Goal: Information Seeking & Learning: Learn about a topic

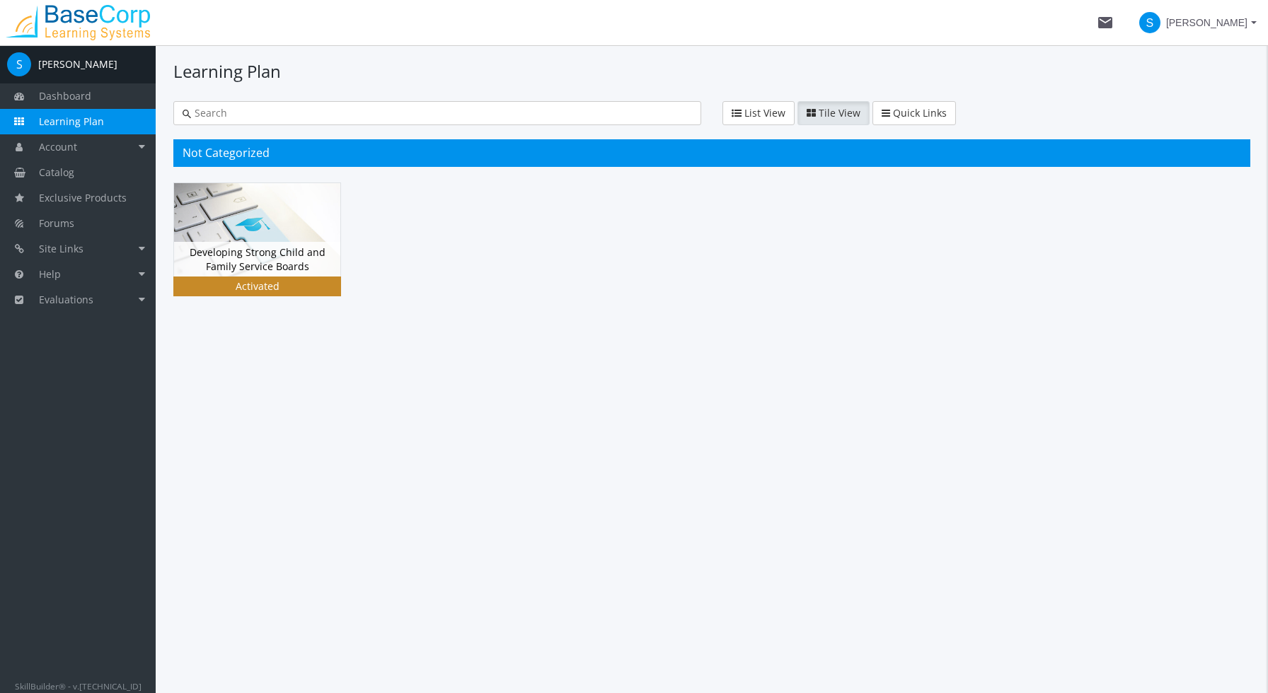
click at [283, 286] on div "Activated" at bounding box center [257, 286] width 162 height 14
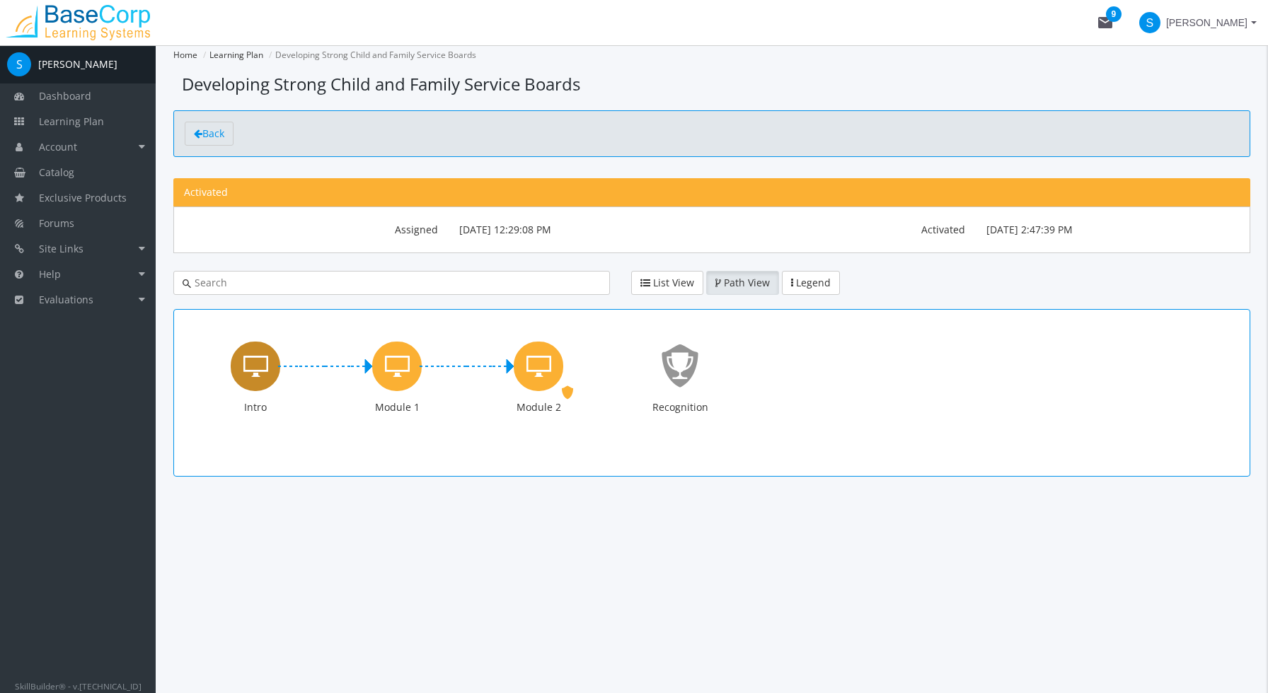
click at [243, 369] on div "Intro" at bounding box center [256, 367] width 50 height 50
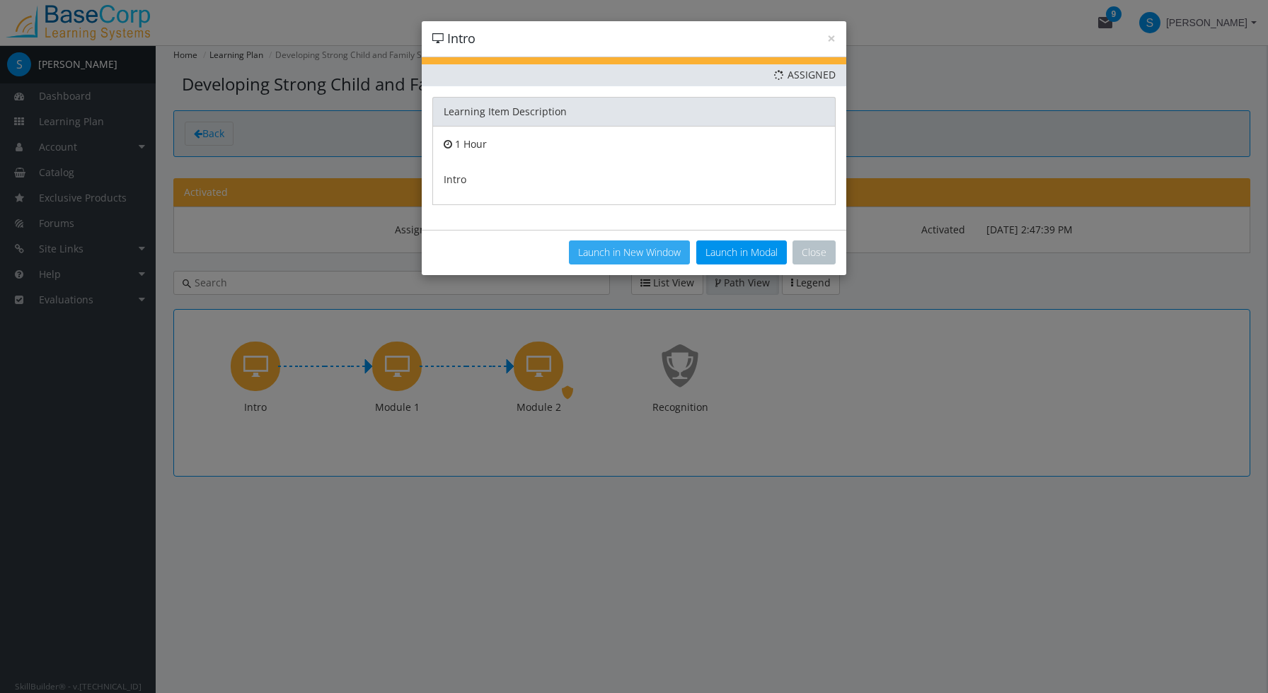
click at [634, 249] on button "Launch in New Window" at bounding box center [629, 253] width 121 height 24
click at [816, 250] on button "Close" at bounding box center [813, 253] width 43 height 24
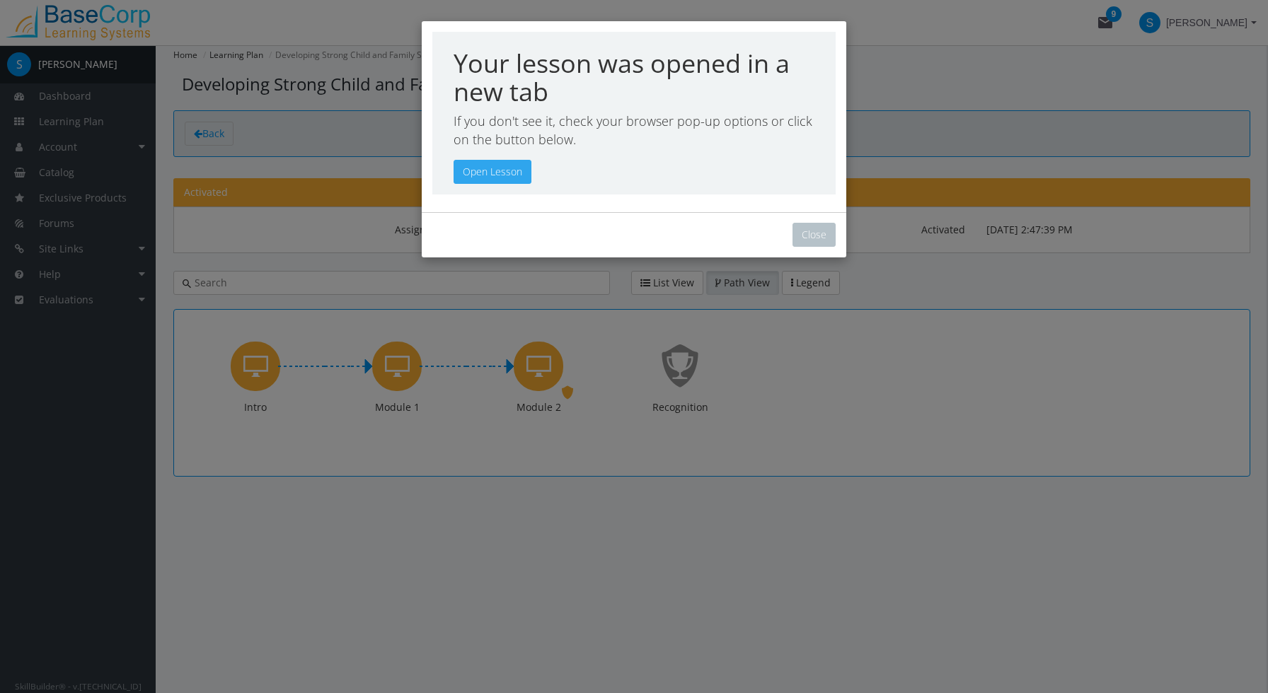
click at [512, 171] on button "Open Lesson" at bounding box center [492, 172] width 78 height 24
click at [810, 231] on button "Close" at bounding box center [813, 235] width 43 height 24
